Goal: Task Accomplishment & Management: Use online tool/utility

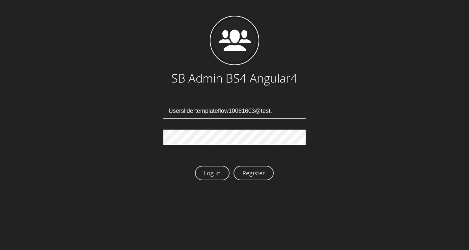
type input "Userslidertemplateflow10061603@test.qa"
type input "[EMAIL_ADDRESS][DOMAIN_NAME]"
